Goal: Navigation & Orientation: Find specific page/section

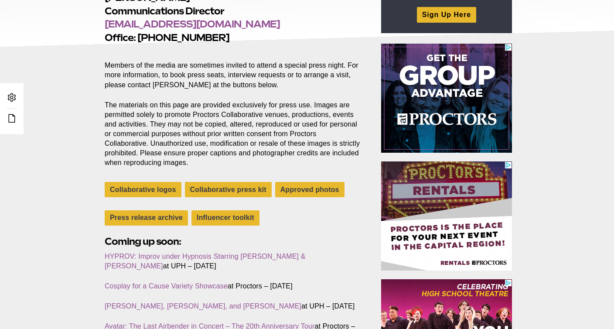
scroll to position [236, 0]
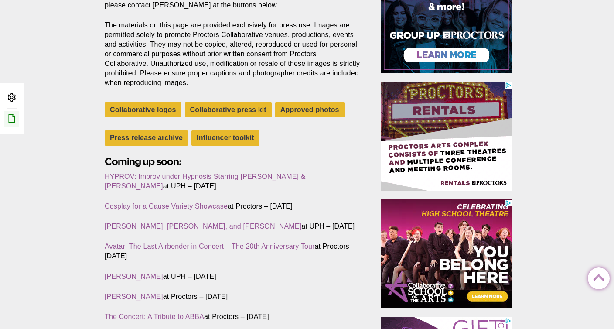
click at [16, 122] on icon at bounding box center [12, 118] width 10 height 10
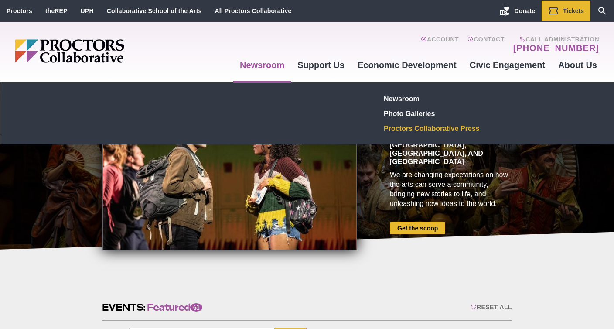
click at [408, 124] on link "Proctors Collaborative Press" at bounding box center [444, 128] width 127 height 15
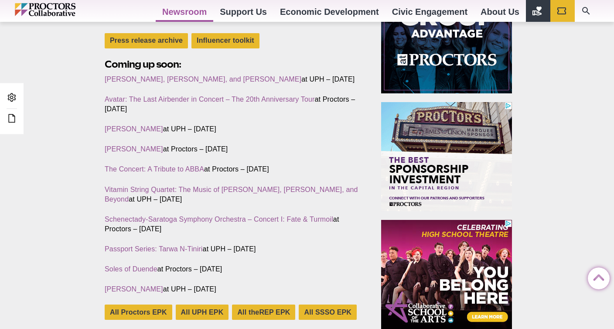
scroll to position [371, 0]
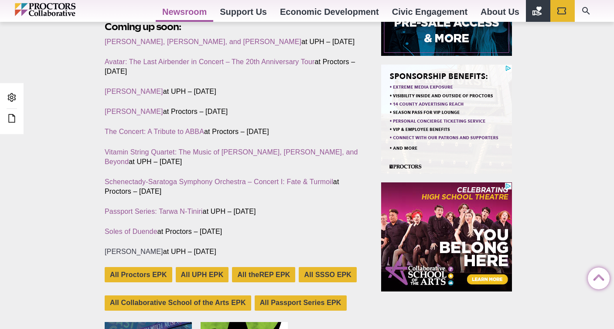
click at [136, 251] on link "[PERSON_NAME]" at bounding box center [134, 251] width 58 height 7
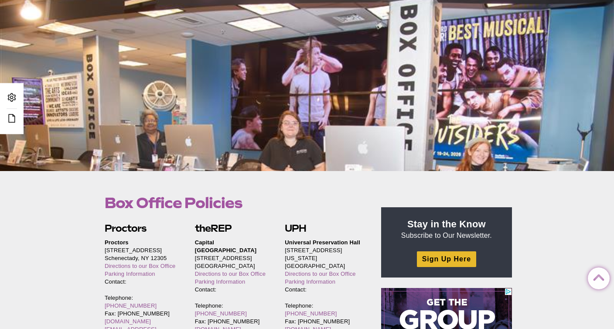
scroll to position [75, 0]
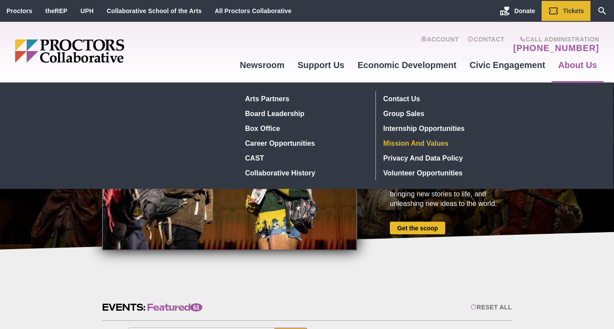
click at [422, 150] on link "Mission and Values" at bounding box center [443, 143] width 127 height 15
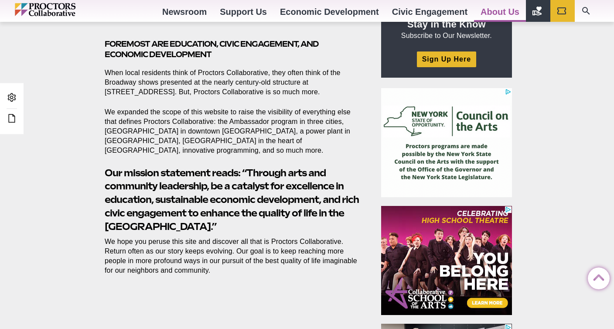
scroll to position [303, 0]
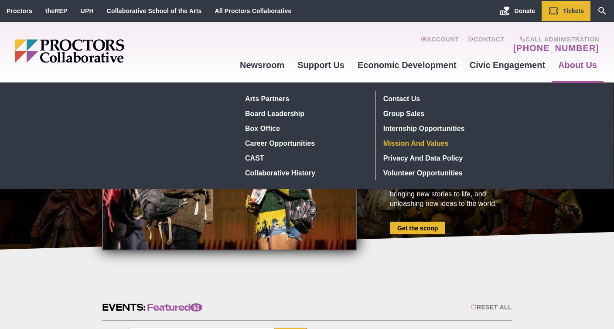
click at [438, 143] on link "Mission and Values" at bounding box center [443, 143] width 127 height 15
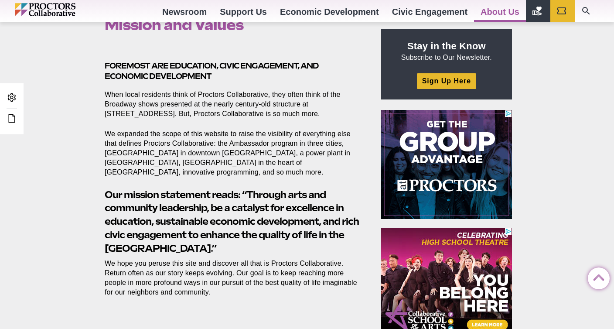
scroll to position [291, 0]
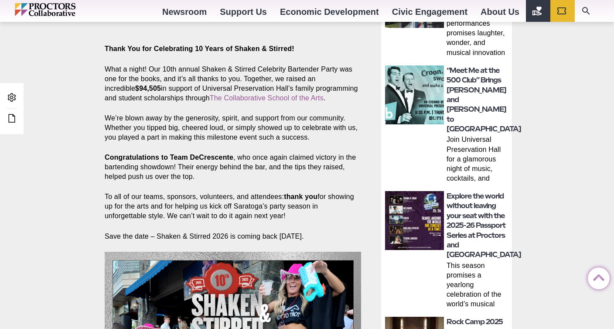
scroll to position [366, 0]
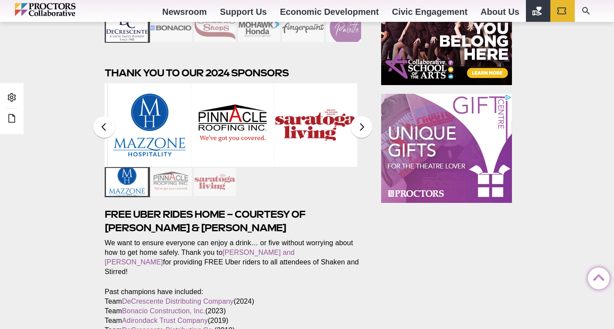
scroll to position [945, 0]
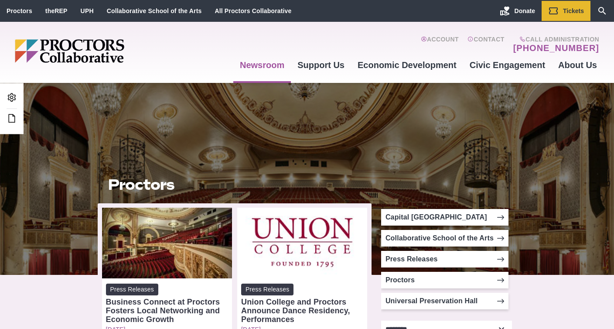
click at [103, 50] on img "Main site navigation and header" at bounding box center [103, 51] width 177 height 24
